Goal: Task Accomplishment & Management: Use online tool/utility

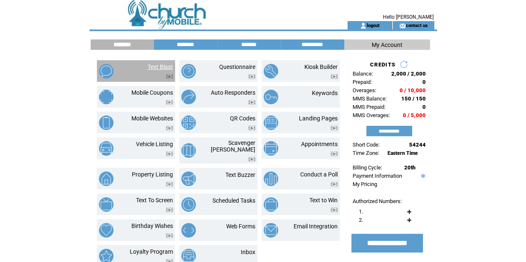
click at [150, 67] on link "Text Blast" at bounding box center [160, 67] width 25 height 7
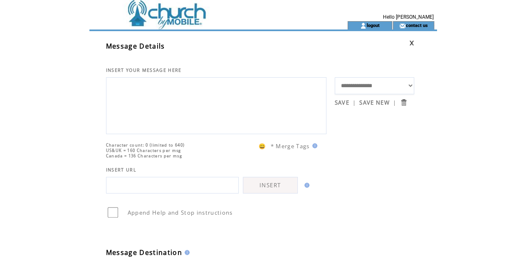
click at [135, 91] on textarea at bounding box center [216, 105] width 211 height 50
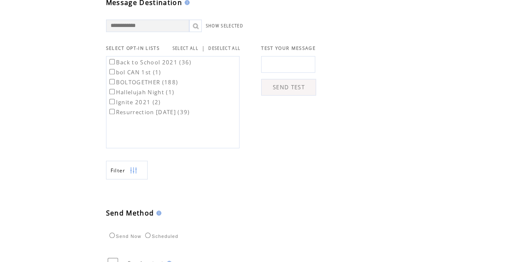
scroll to position [270, 0]
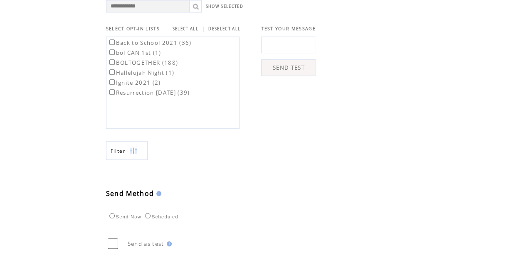
type textarea "**********"
click at [293, 53] on input "text" at bounding box center [288, 45] width 54 height 17
type input "**********"
click at [294, 76] on link "SEND TEST" at bounding box center [288, 67] width 55 height 17
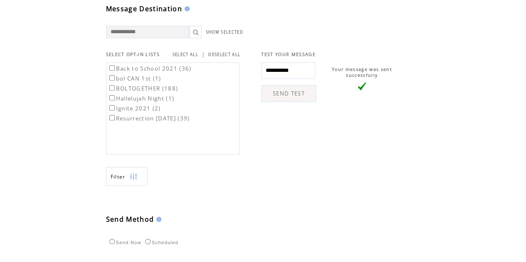
scroll to position [337, 0]
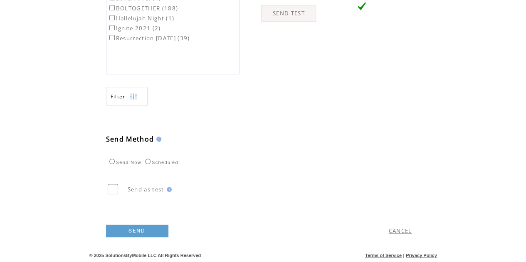
click at [135, 231] on link "SEND" at bounding box center [137, 231] width 62 height 12
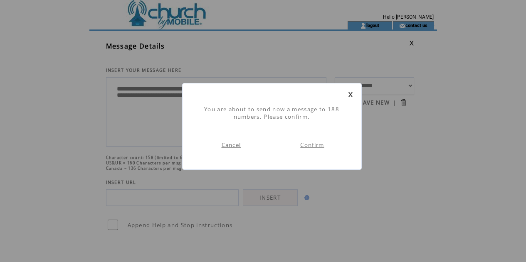
scroll to position [0, 0]
click at [313, 145] on link "Confirm" at bounding box center [312, 144] width 24 height 7
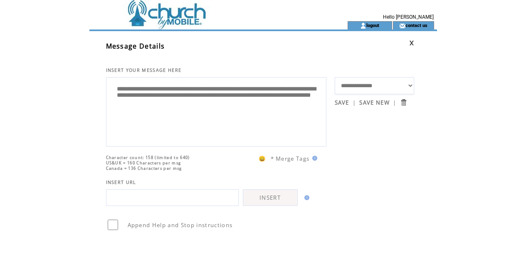
scroll to position [0, 0]
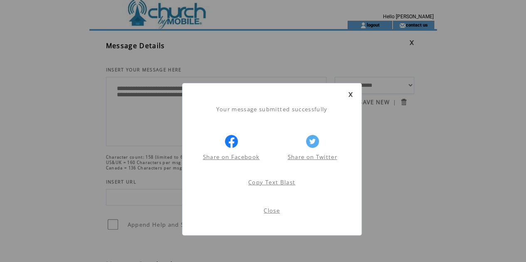
click at [276, 211] on link "Close" at bounding box center [271, 210] width 16 height 7
